Goal: Browse casually: Explore the website without a specific task or goal

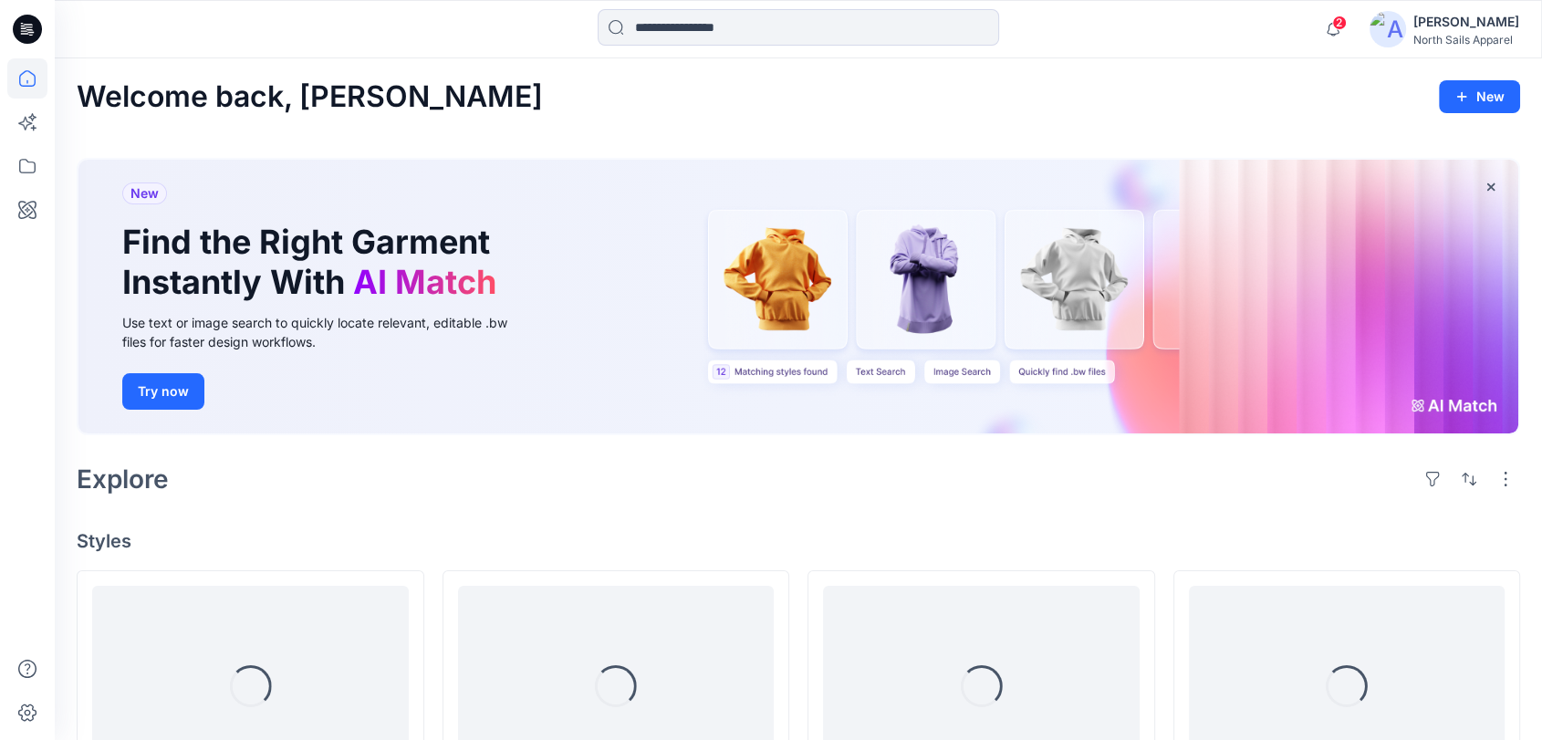
click at [533, 114] on div "Welcome back, Kapila New New Find the Right Garment Instantly With AI Match Use…" at bounding box center [799, 628] width 1488 height 1141
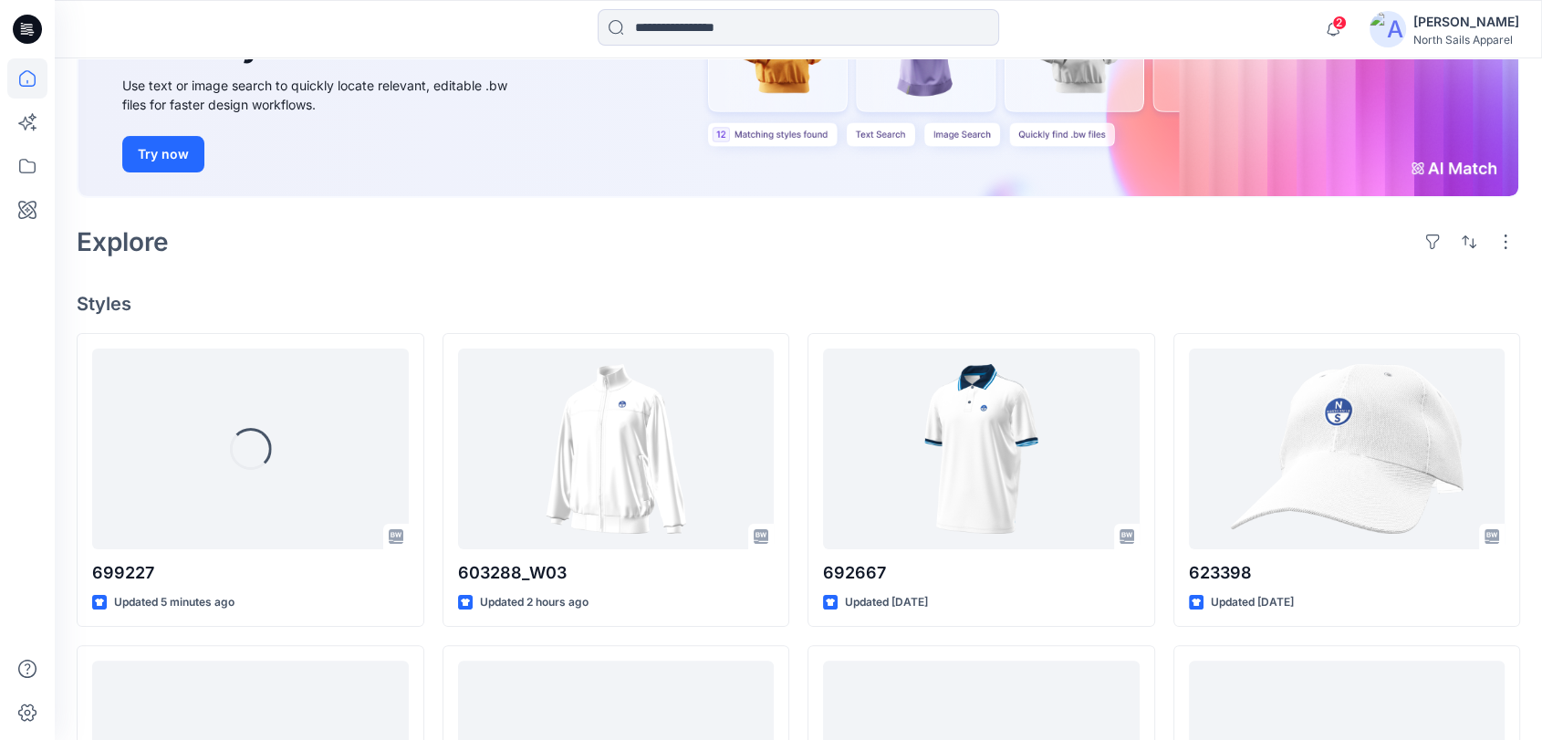
scroll to position [270, 0]
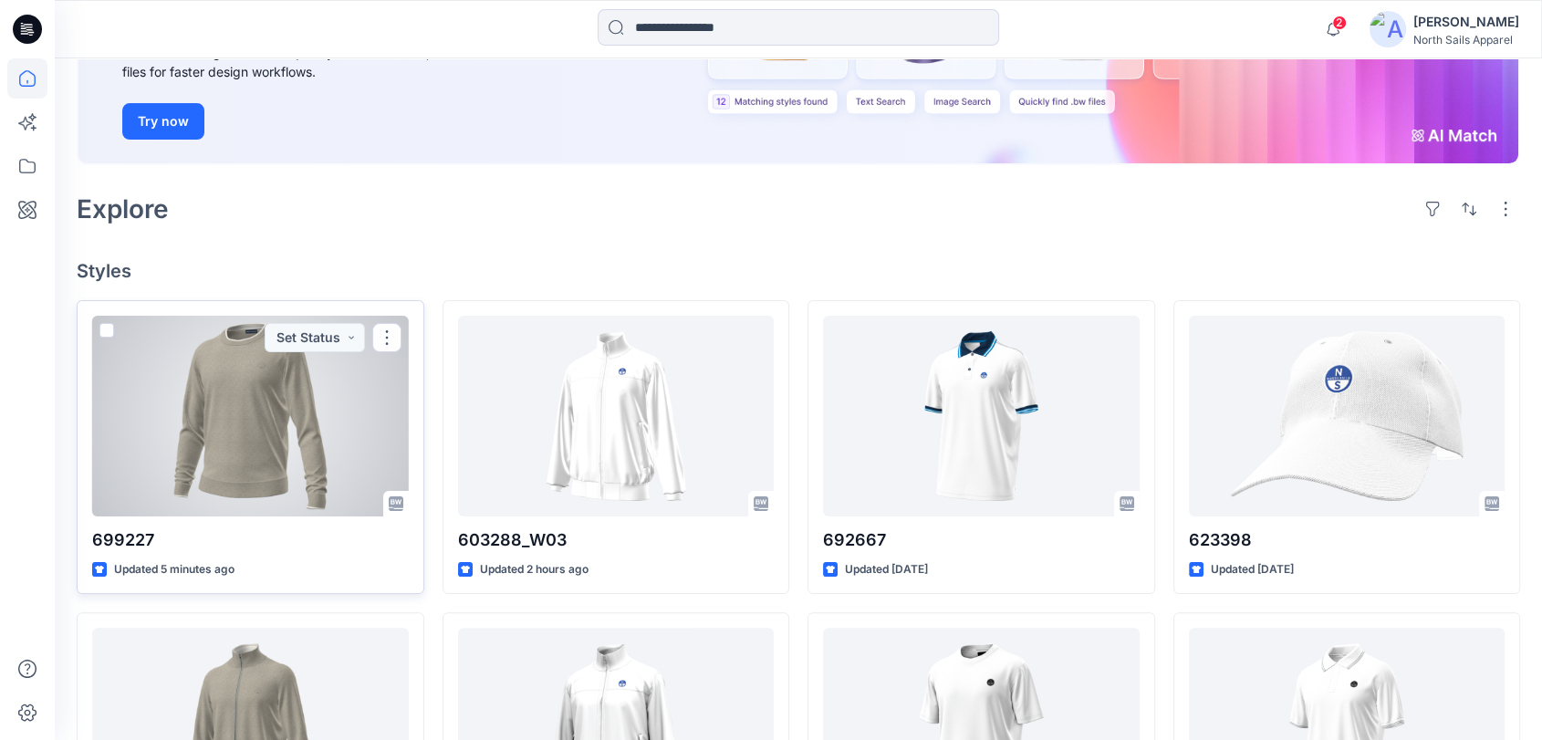
click at [325, 424] on div at bounding box center [250, 416] width 317 height 201
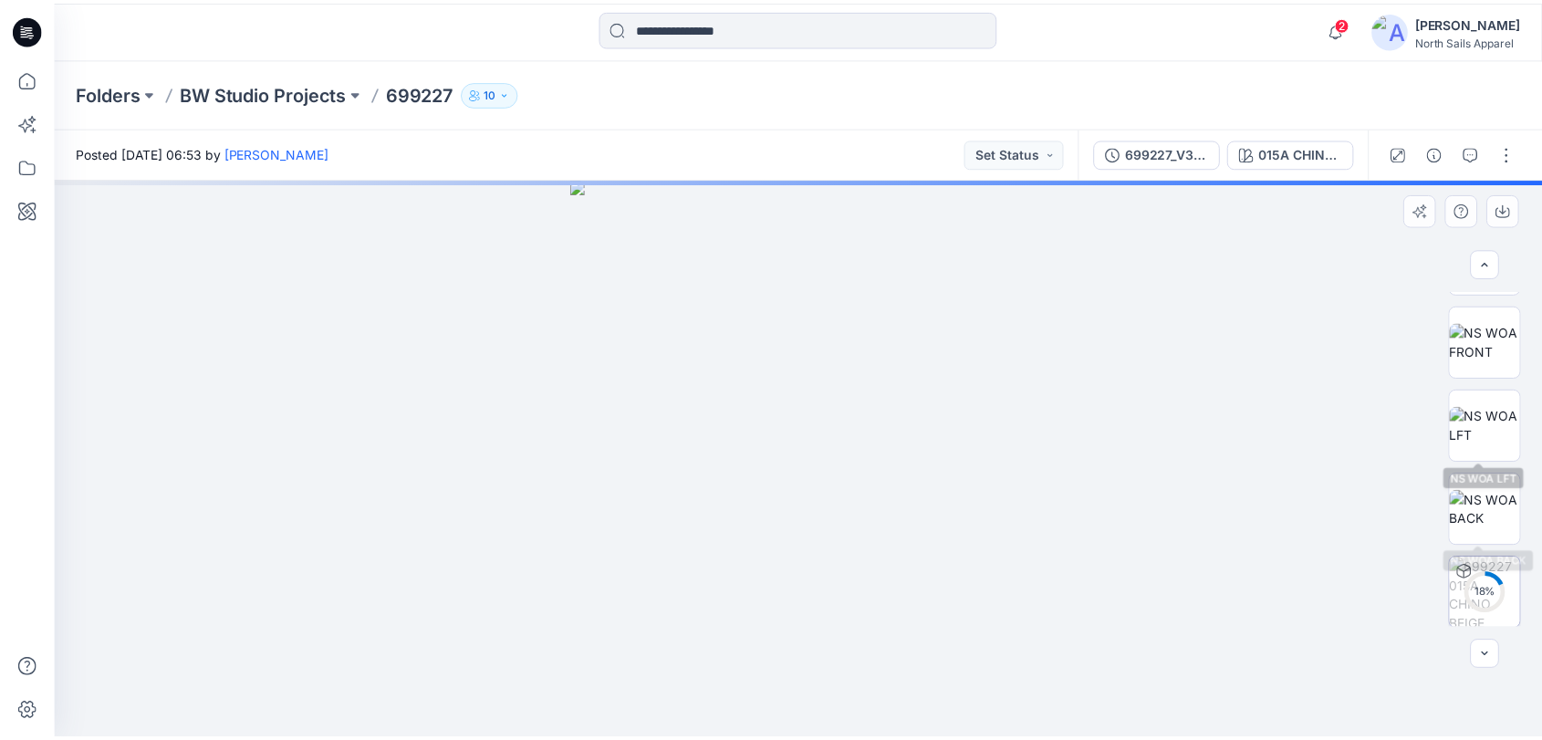
scroll to position [155, 0]
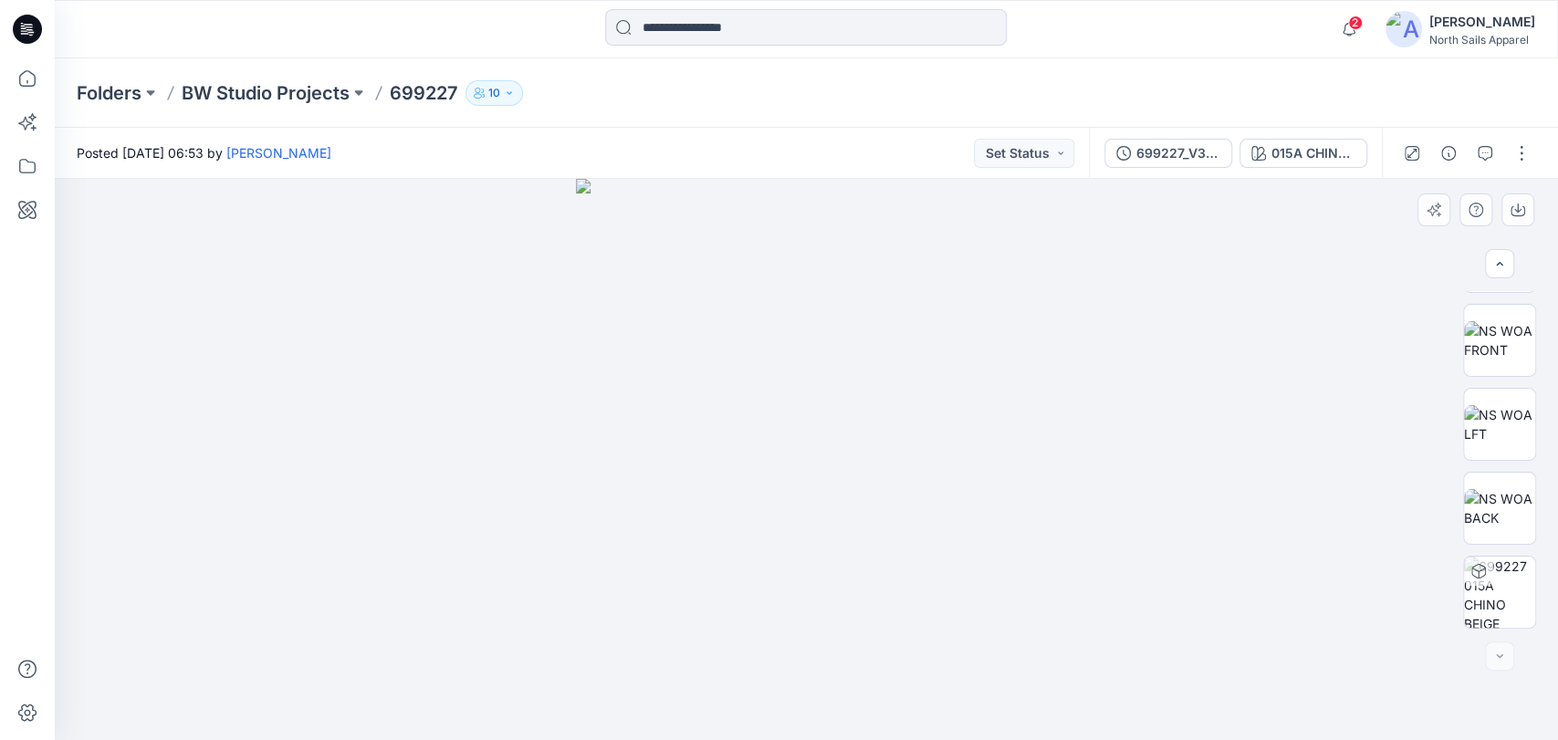
click at [1216, 528] on div at bounding box center [806, 459] width 1503 height 561
click at [1270, 502] on div at bounding box center [806, 459] width 1503 height 561
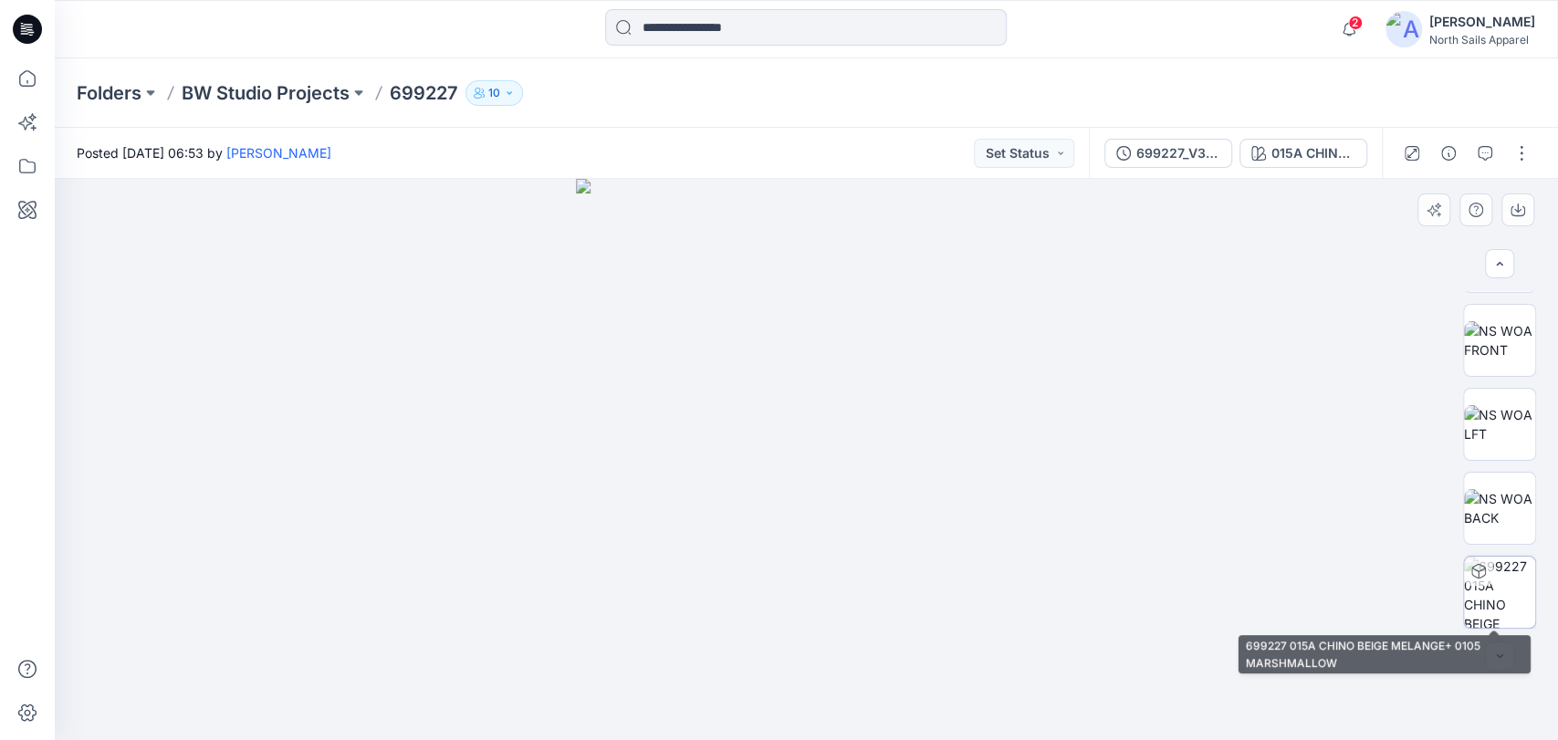
click at [1470, 578] on div at bounding box center [1478, 571] width 29 height 29
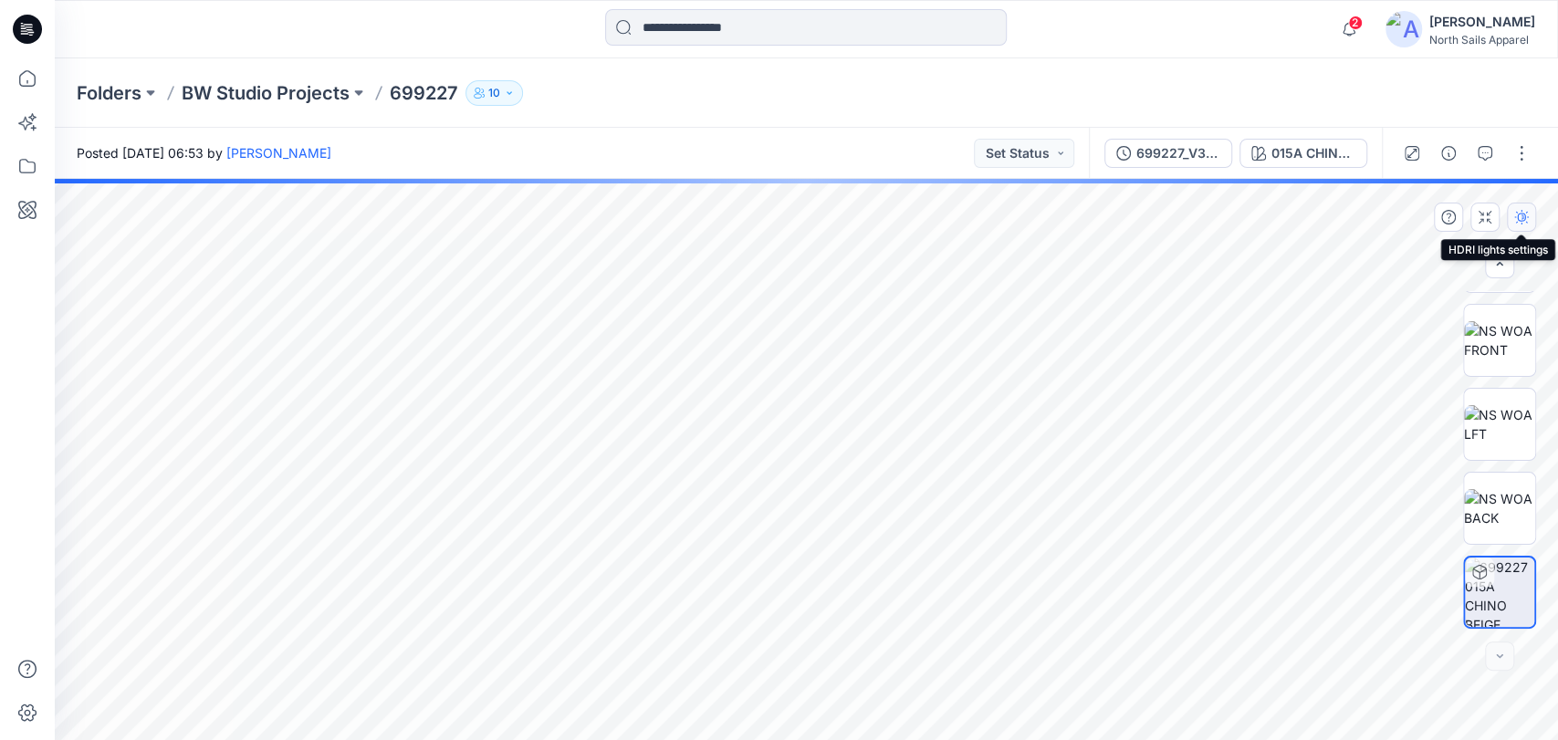
click at [1526, 219] on icon "button" at bounding box center [1521, 217] width 15 height 15
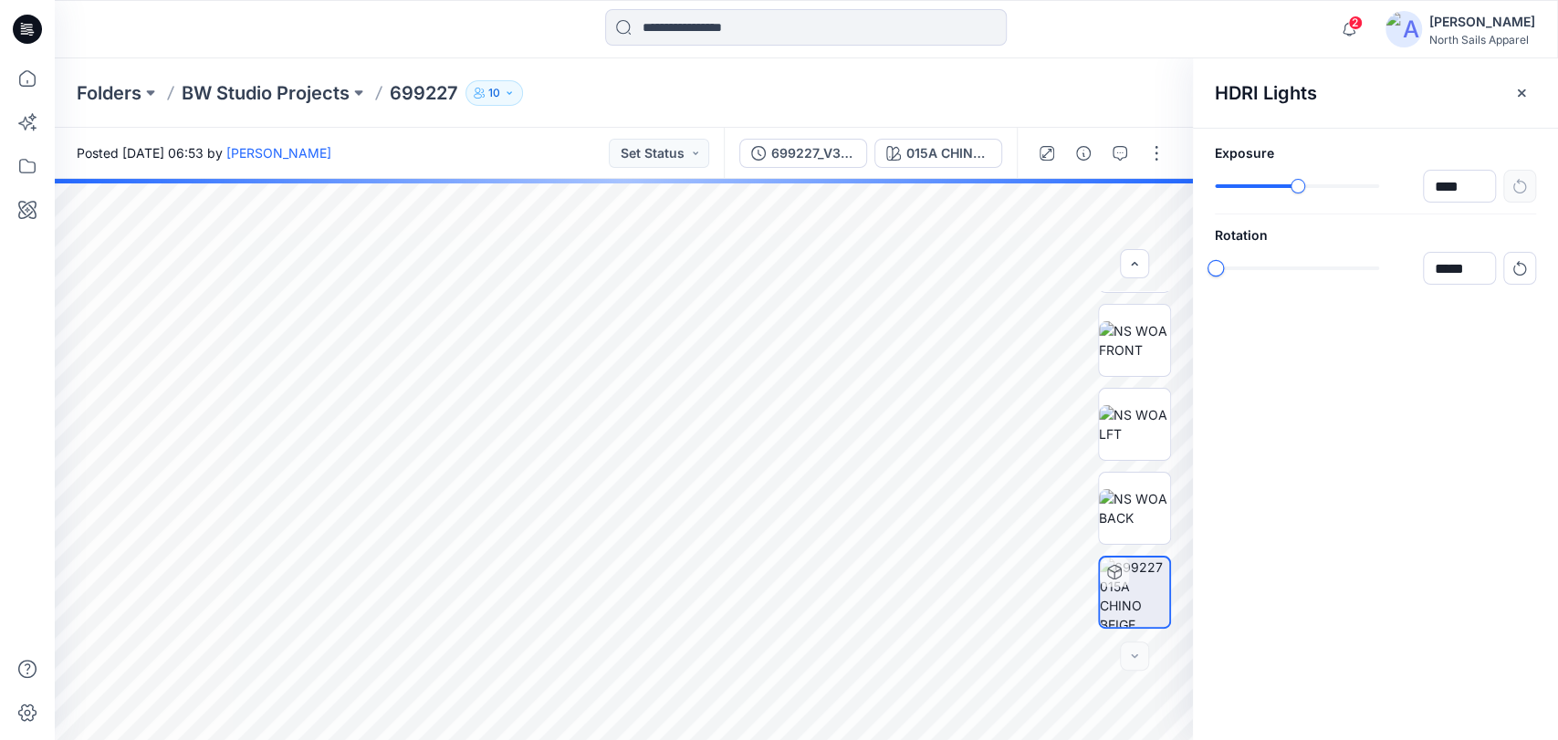
click at [1158, 283] on div "015A CHINO BEIGE MELANGE+ 0105 MARSHMALLOW Loading... Material Properties Loadi…" at bounding box center [806, 459] width 1503 height 561
click at [1349, 435] on div "HDRI Lights Exposure **** Rotation *****" at bounding box center [1375, 399] width 365 height 682
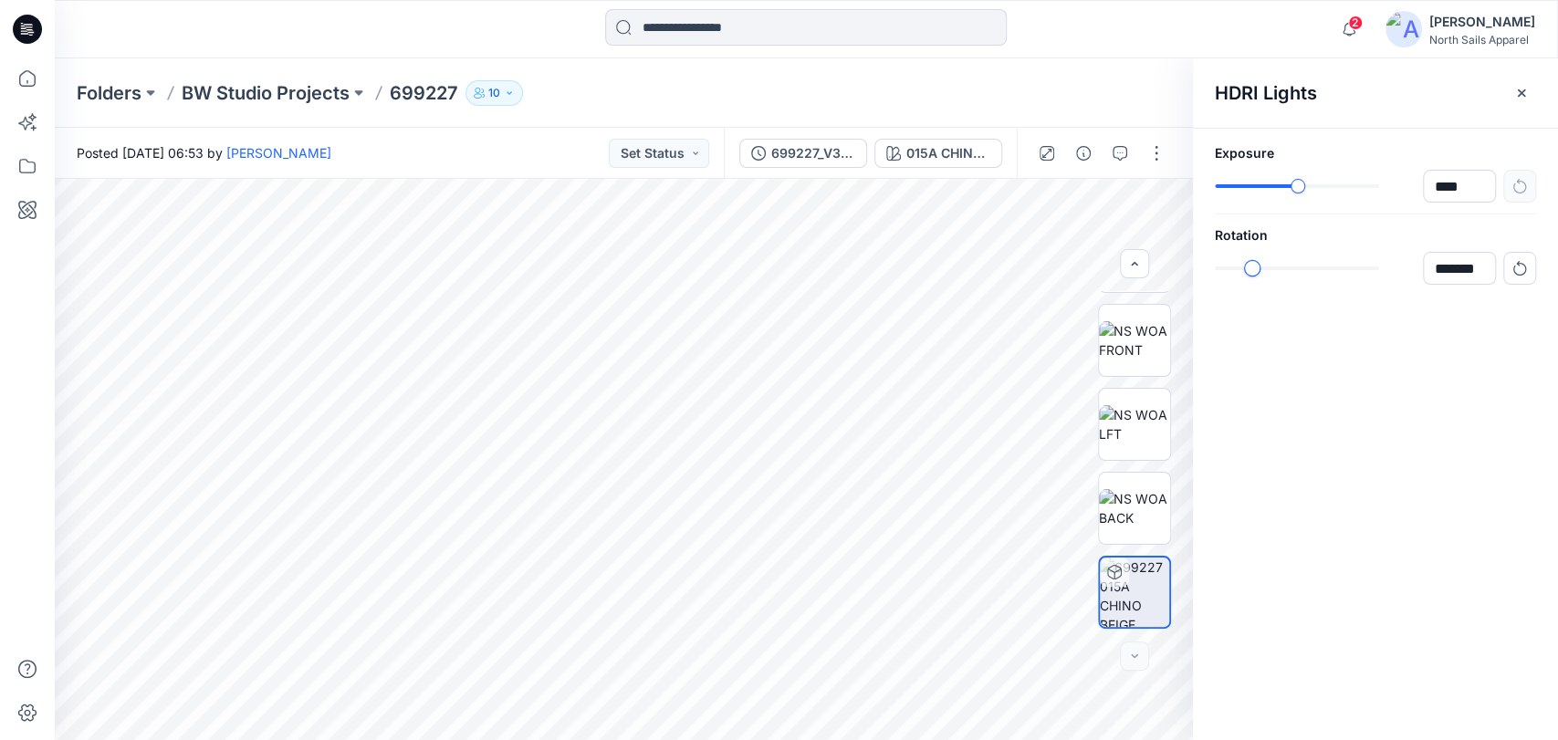
type input "*****"
click at [1107, 269] on div "015A CHINO BEIGE MELANGE+ 0105 MARSHMALLOW All Materials By Piece Select All ar…" at bounding box center [806, 459] width 1503 height 561
click at [1353, 457] on div "HDRI Lights Exposure **** Rotation *****" at bounding box center [1375, 399] width 365 height 682
click at [26, 20] on icon at bounding box center [27, 29] width 29 height 29
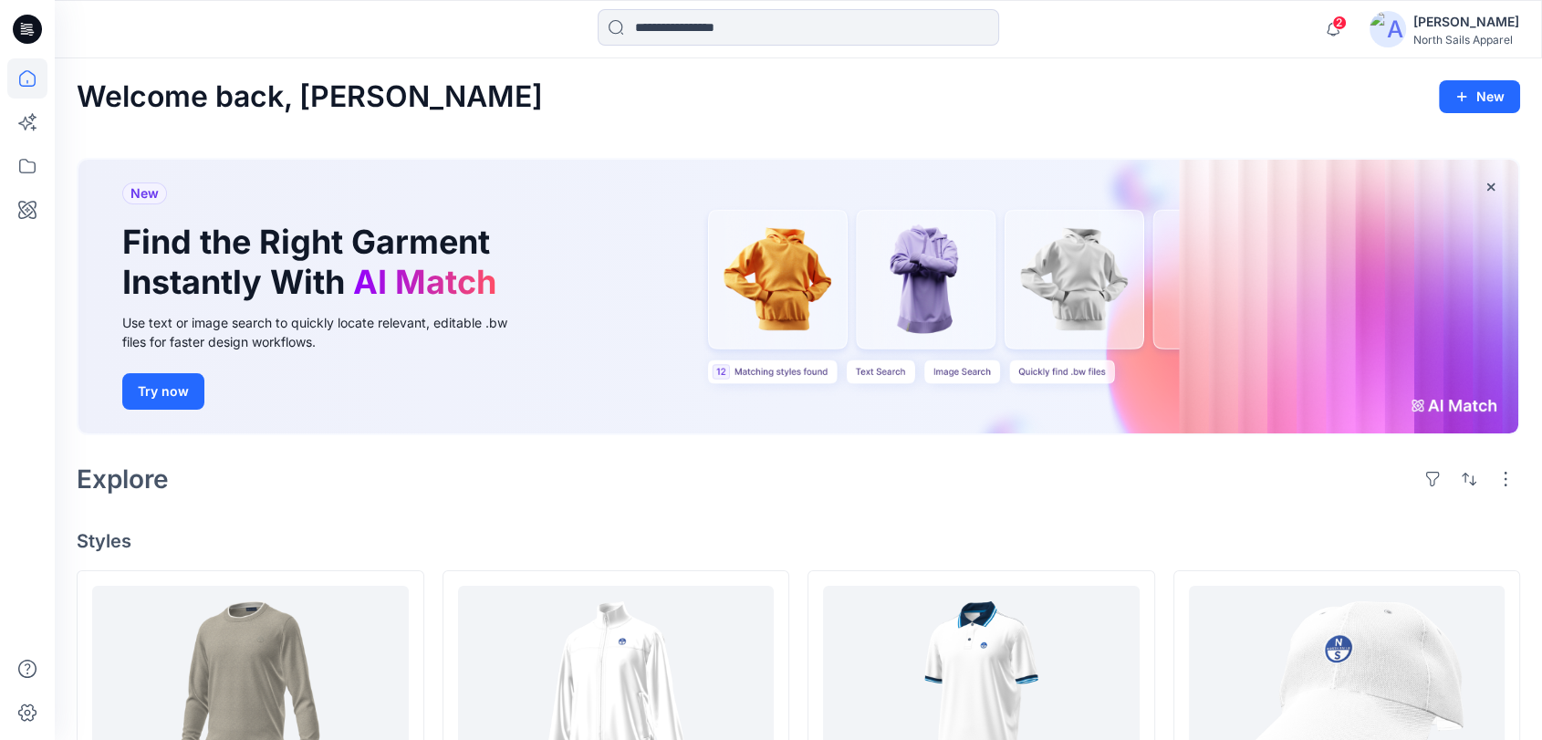
drag, startPoint x: 311, startPoint y: 2, endPoint x: 255, endPoint y: 39, distance: 67.8
click at [253, 39] on div at bounding box center [240, 29] width 371 height 40
